Goal: Information Seeking & Learning: Learn about a topic

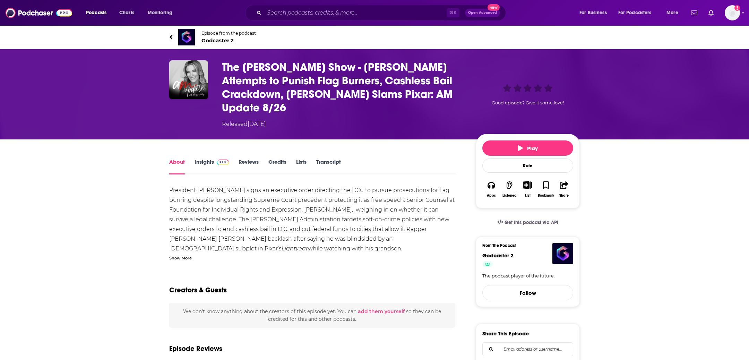
click at [218, 40] on span "Godcaster 2" at bounding box center [228, 40] width 54 height 7
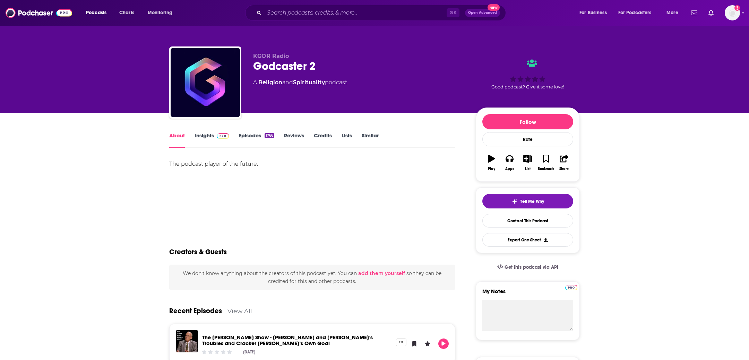
click at [212, 134] on link "Insights" at bounding box center [212, 140] width 34 height 16
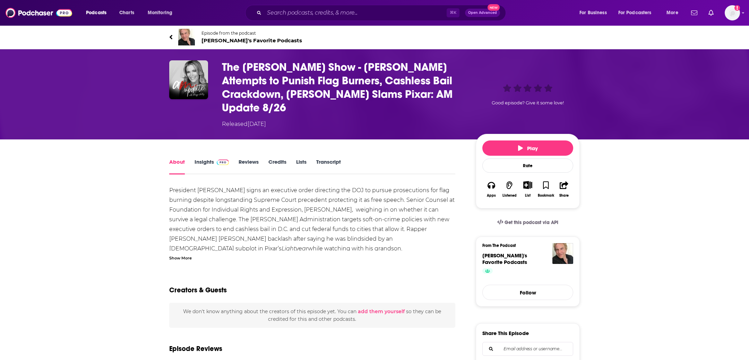
click at [242, 40] on span "[PERSON_NAME]'s Favorite Podcasts" at bounding box center [251, 40] width 101 height 7
